Goal: Transaction & Acquisition: Purchase product/service

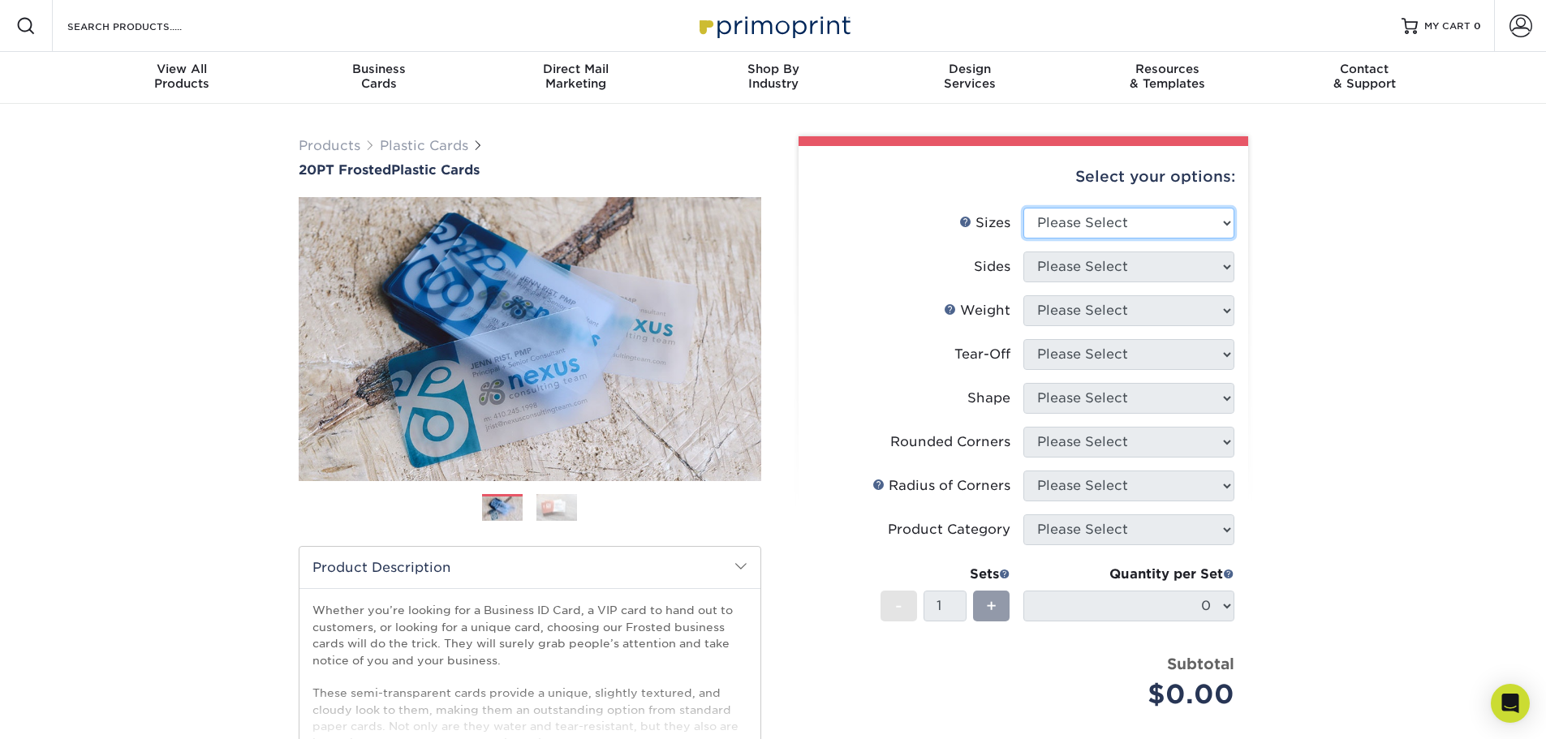
click at [1117, 223] on select "Please Select 2" x 3.5" 2" x 8" 2.12" x 3.375" 2.5" x 2.5" 4.25" x 6"" at bounding box center [1128, 223] width 211 height 31
select select "2.00x3.50"
click at [1023, 208] on select "Please Select 2" x 3.5" 2" x 8" 2.12" x 3.375" 2.5" x 2.5" 4.25" x 6"" at bounding box center [1128, 223] width 211 height 31
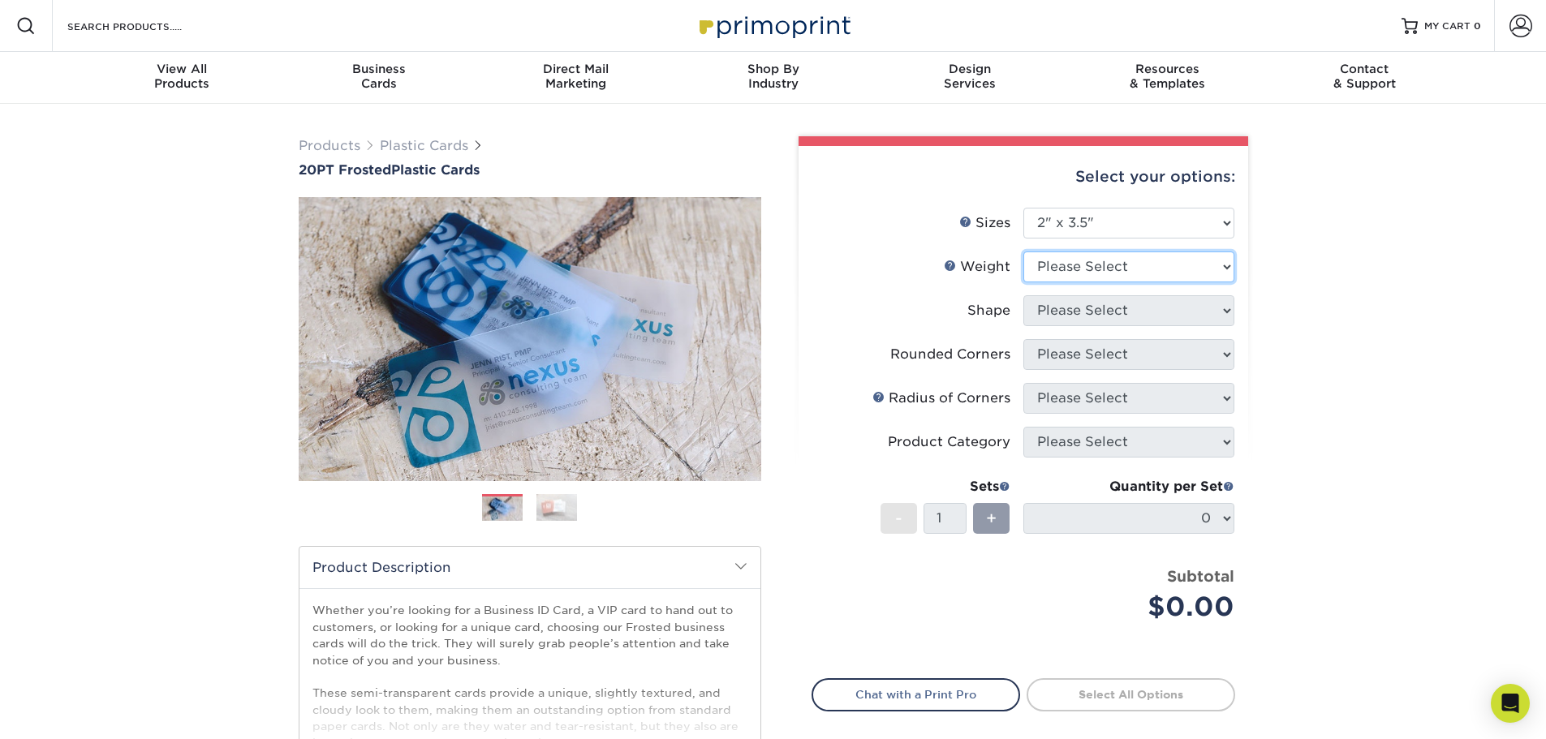
click at [1059, 271] on select "Please Select 20PT Frosted Plastic 20PT Frosted Plastic" at bounding box center [1128, 267] width 211 height 31
select select "20PT Frosted Plastic"
click at [1023, 252] on select "Please Select 20PT Frosted Plastic 20PT Frosted Plastic" at bounding box center [1128, 267] width 211 height 31
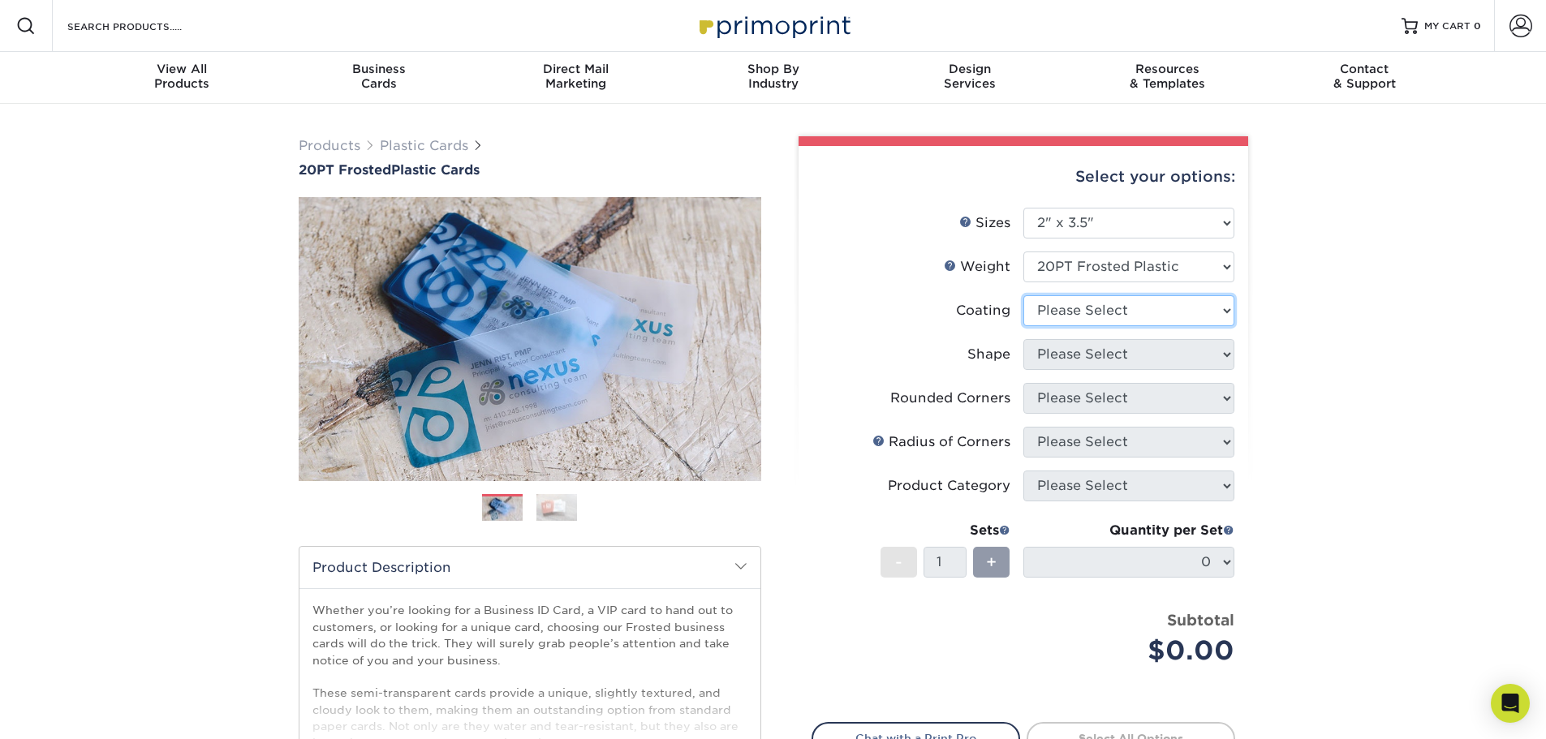
click at [1088, 311] on select at bounding box center [1128, 310] width 211 height 31
select select "3e7618de-abca-4bda-9f97-8b9129e913d8"
click at [1023, 295] on select at bounding box center [1128, 310] width 211 height 31
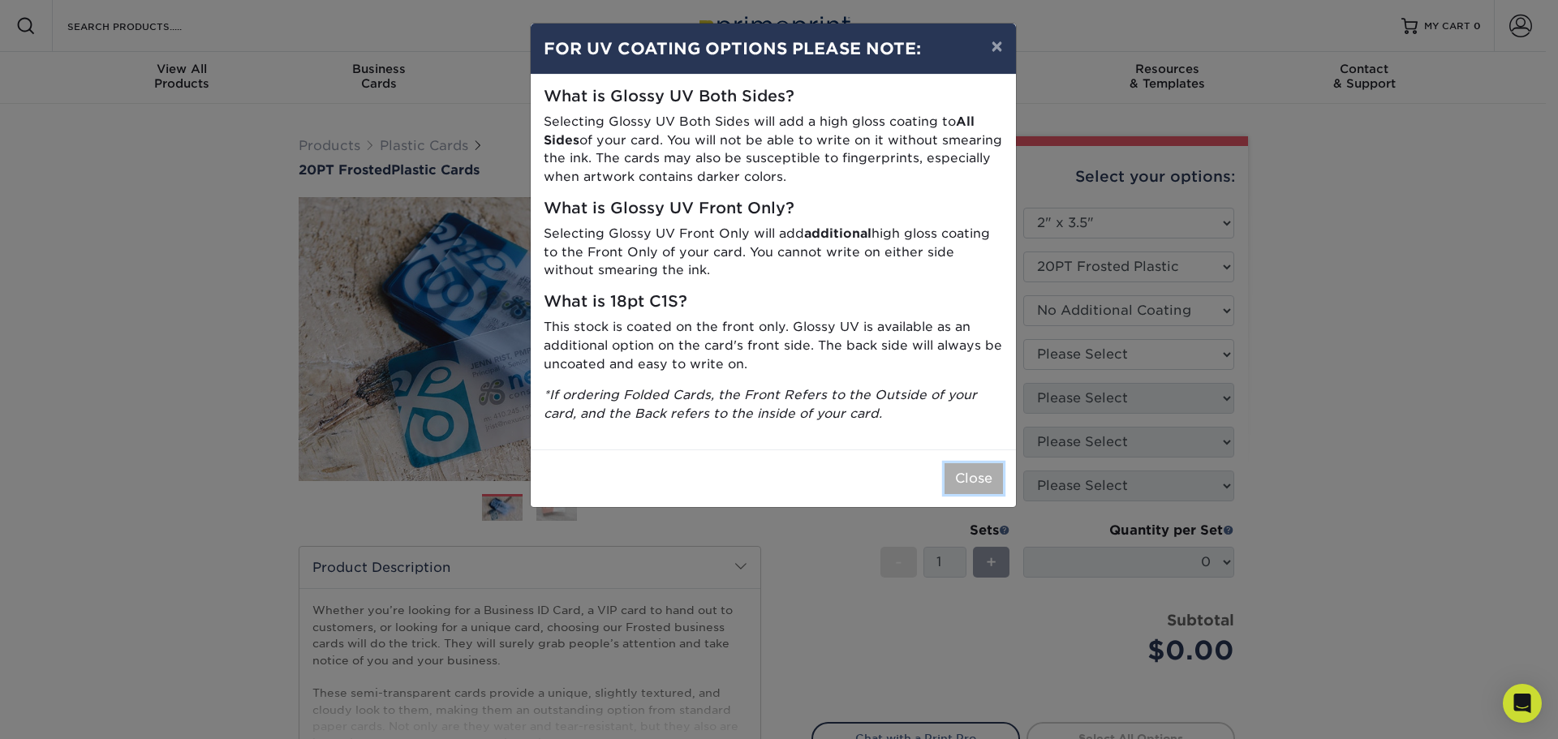
click at [963, 480] on button "Close" at bounding box center [974, 478] width 58 height 31
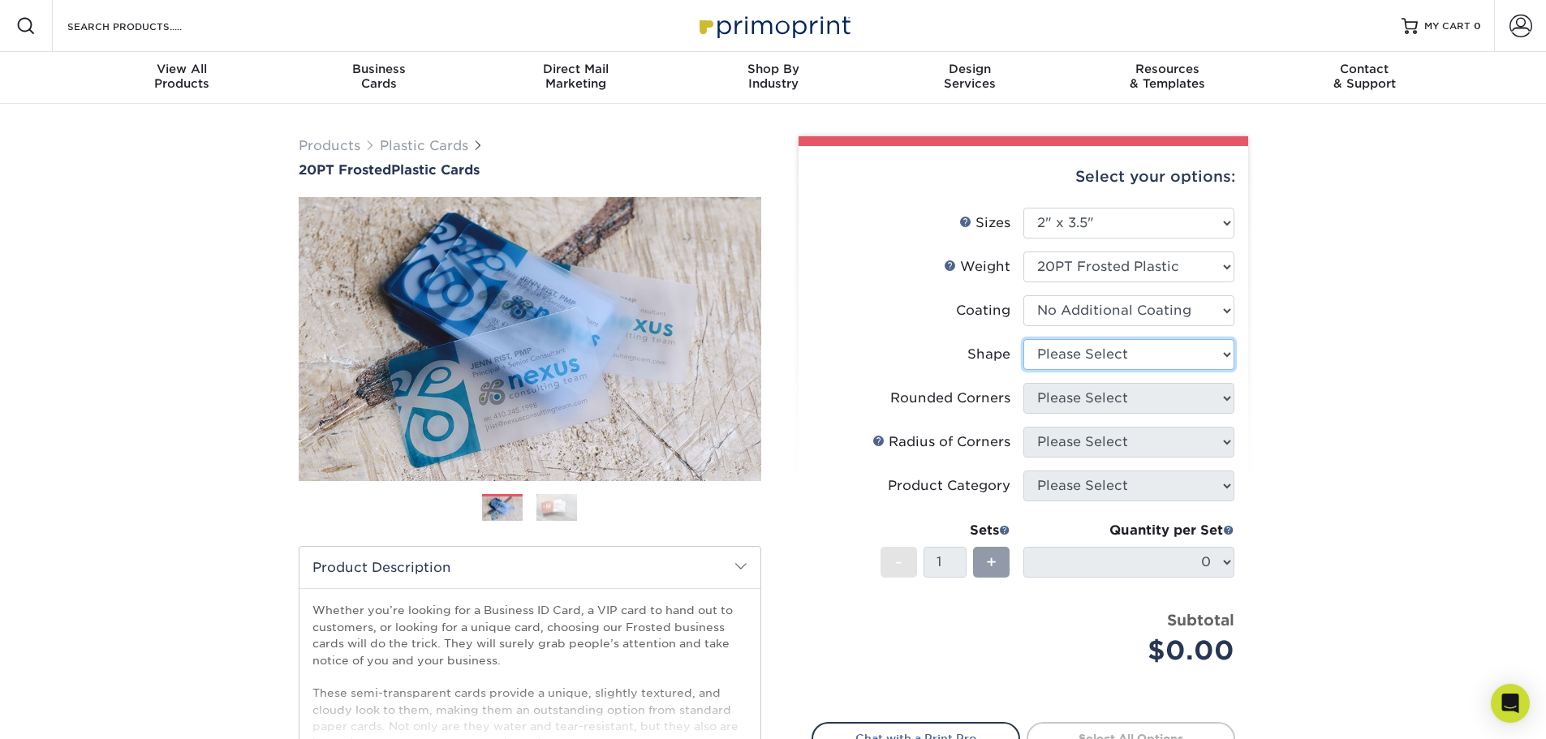
click at [1131, 365] on select "Please Select Oval Standard" at bounding box center [1128, 354] width 211 height 31
select select "standard"
click at [1023, 339] on select "Please Select Oval Standard" at bounding box center [1128, 354] width 211 height 31
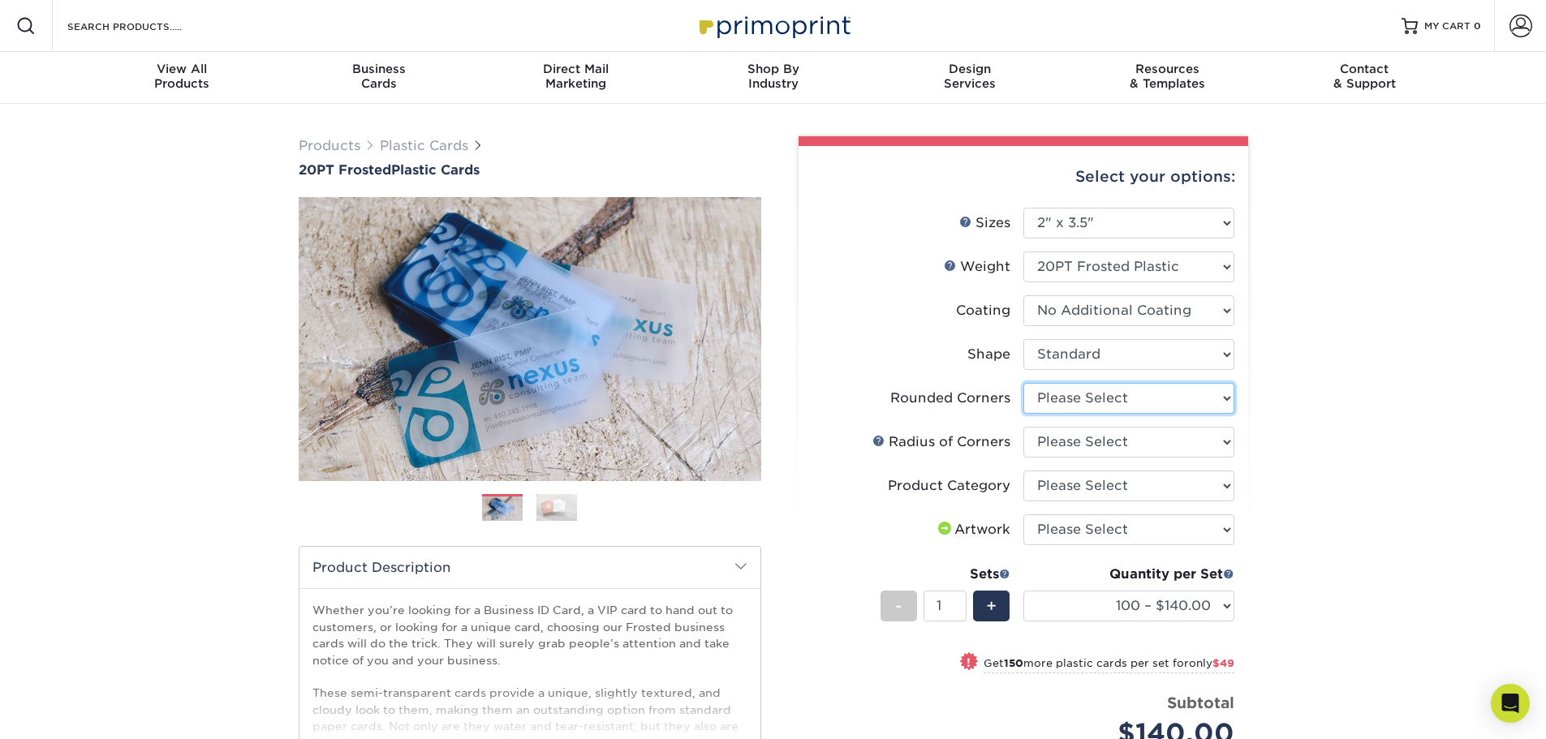
click at [1083, 398] on select "Please Select Yes - Round 4 Corners" at bounding box center [1128, 398] width 211 height 31
click at [1442, 416] on div "Products Plastic Cards 20PT Frosted Plastic Cards Previous Next and" at bounding box center [773, 549] width 1546 height 890
click at [1121, 435] on select "Please Select Rounded 1/8" Rounded 1/4"" at bounding box center [1128, 442] width 211 height 31
click at [1307, 435] on div "Products Plastic Cards 20PT Frosted Plastic Cards Previous Next and" at bounding box center [773, 549] width 1546 height 890
click at [1066, 480] on select "Please Select Business Cards" at bounding box center [1128, 486] width 211 height 31
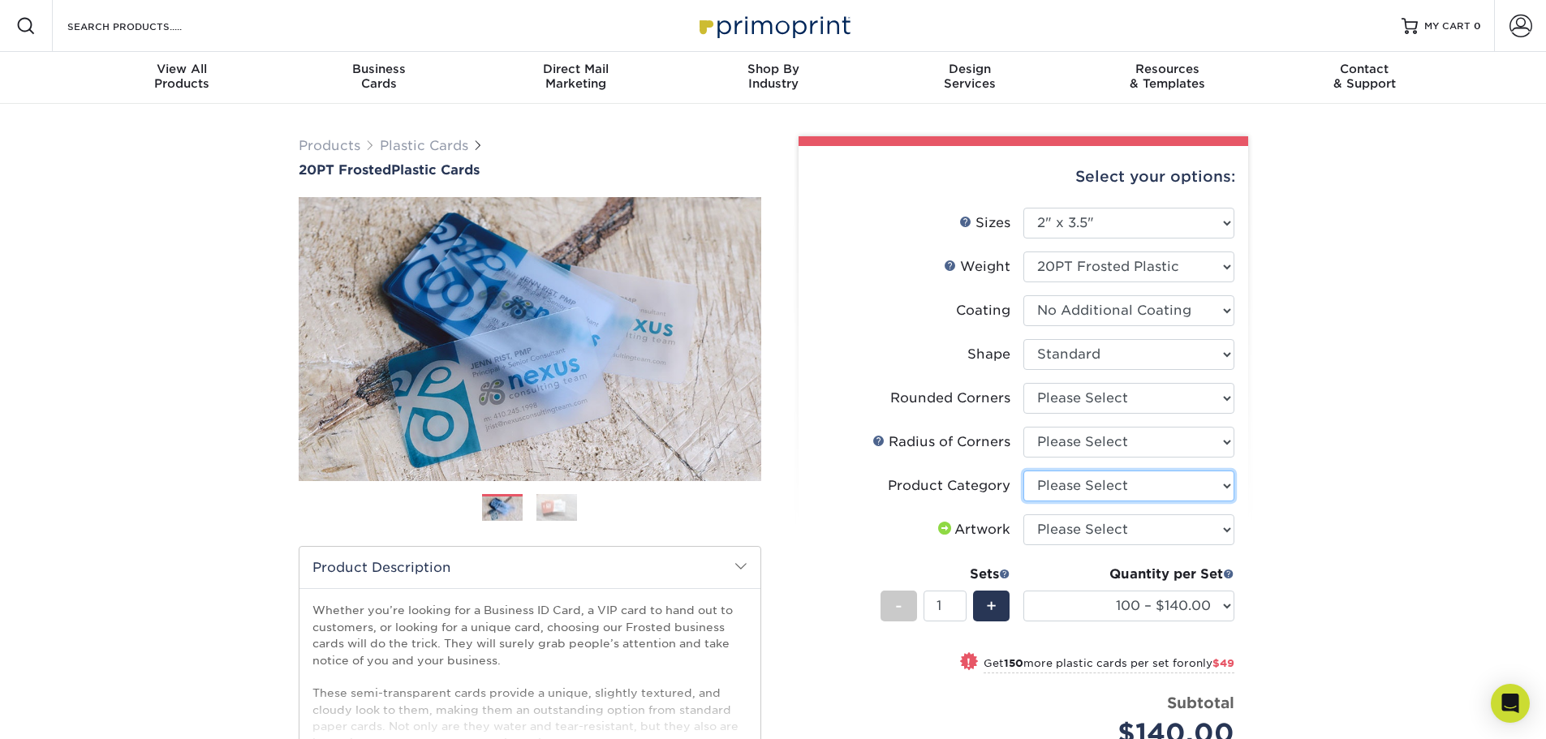
select select "3b5148f1-0588-4f88-a218-97bcfdce65c1"
click at [1023, 471] on select "Please Select Business Cards" at bounding box center [1128, 486] width 211 height 31
click at [962, 532] on div "Artwork" at bounding box center [972, 529] width 75 height 19
click at [1061, 527] on select "Please Select I will upload files I need a design - $100" at bounding box center [1128, 530] width 211 height 31
drag, startPoint x: 1385, startPoint y: 536, endPoint x: 1391, endPoint y: 528, distance: 9.3
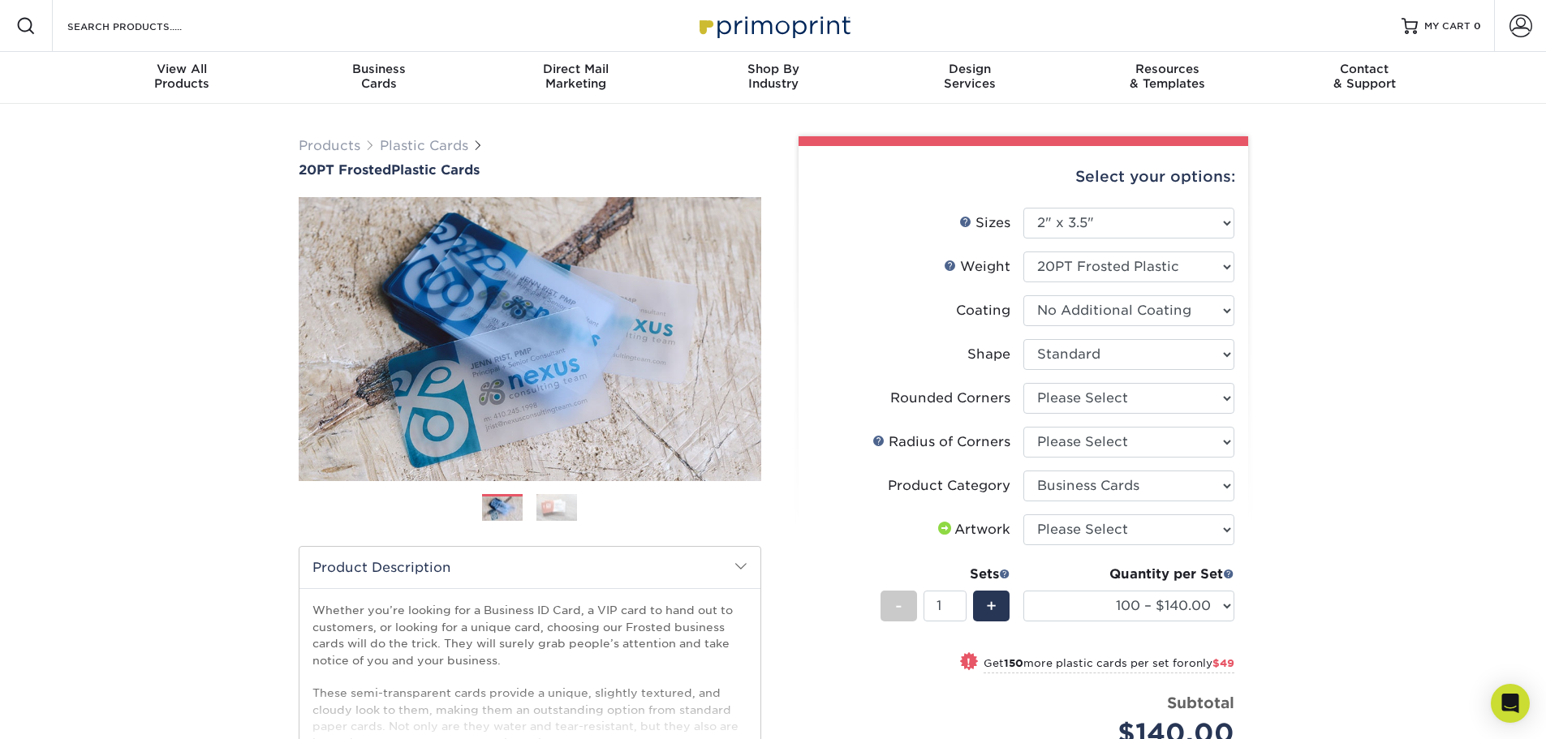
click at [1385, 536] on div "Products Plastic Cards 20PT Frosted Plastic Cards Previous Next and" at bounding box center [773, 549] width 1546 height 890
